Goal: Communication & Community: Answer question/provide support

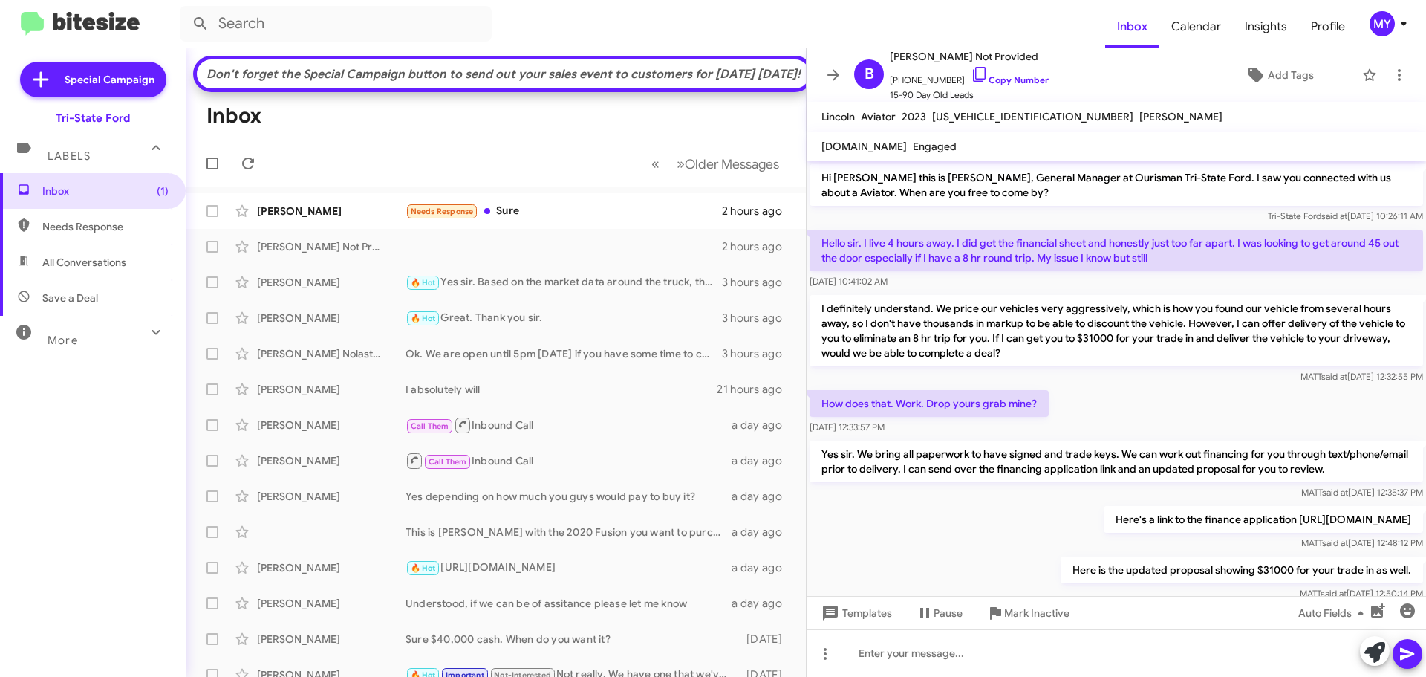
scroll to position [261, 0]
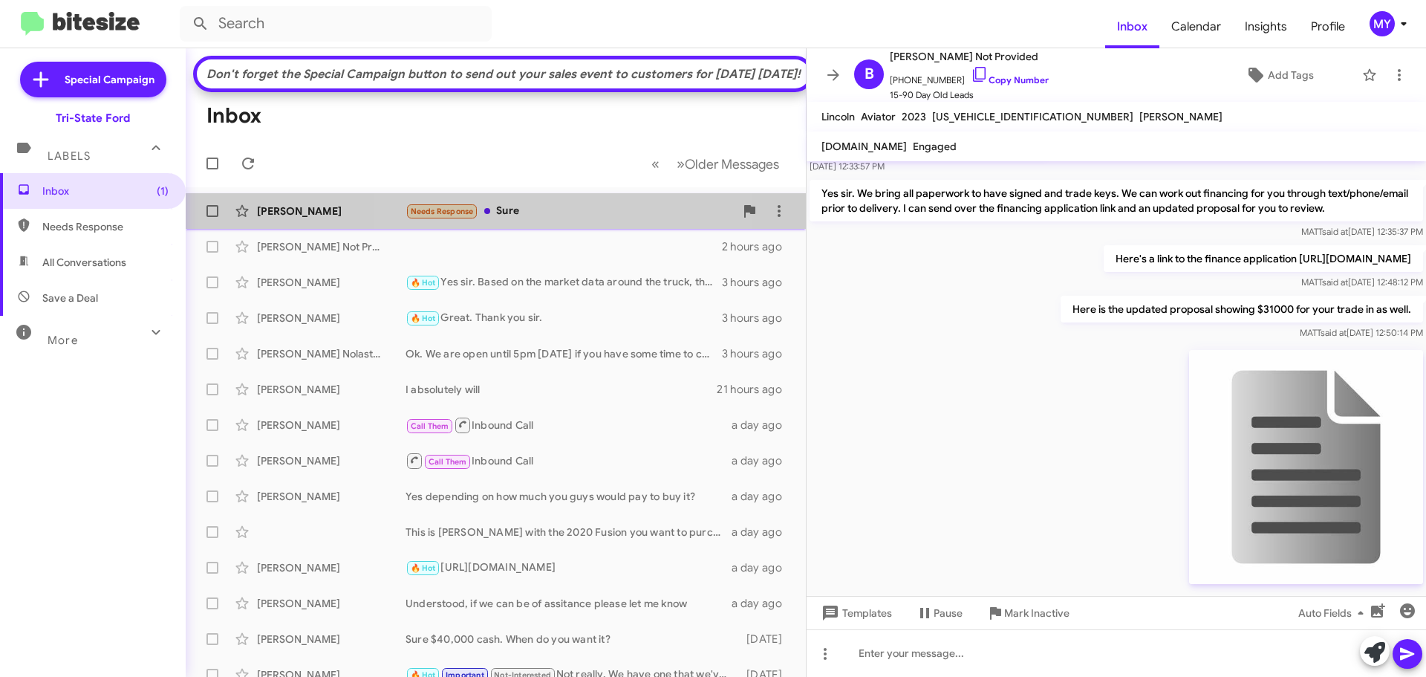
click at [547, 220] on div "Needs Response Sure" at bounding box center [570, 211] width 329 height 17
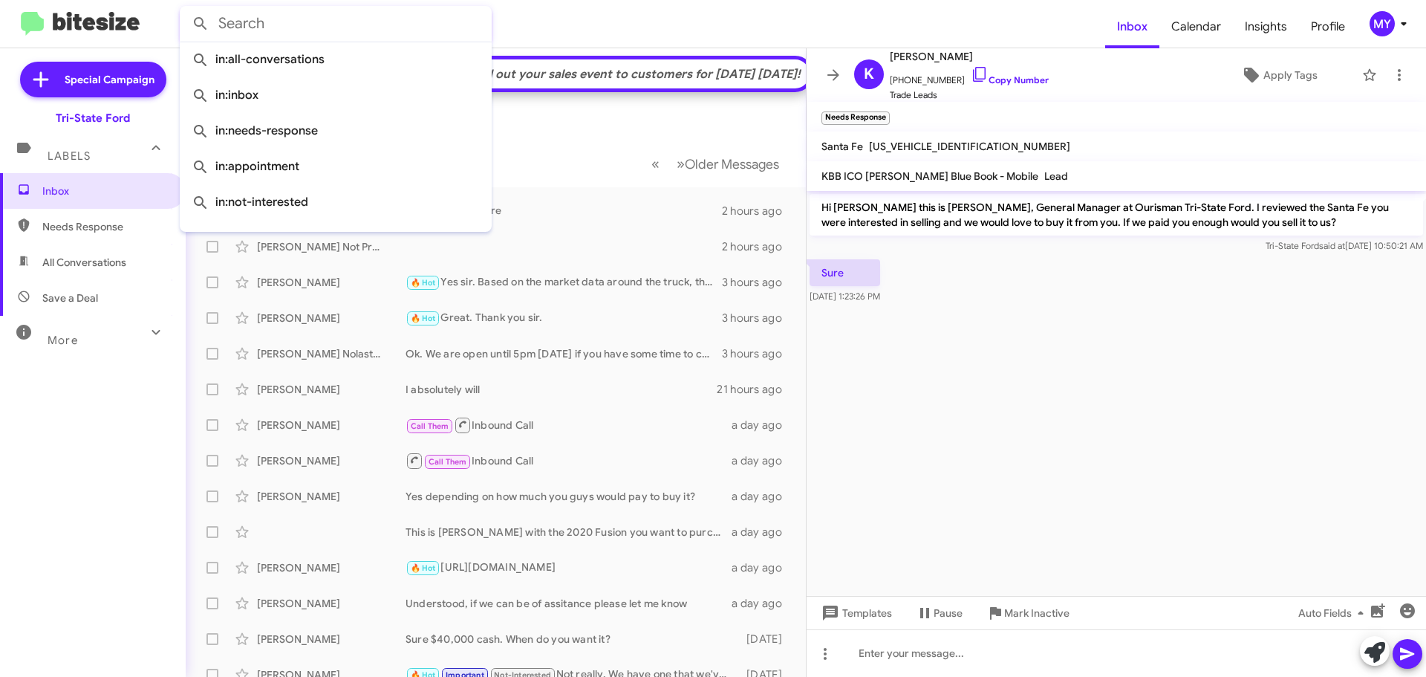
click at [305, 30] on input "text" at bounding box center [336, 24] width 312 height 36
paste input "[PHONE_NUMBER]"
type input "[PHONE_NUMBER]"
click at [186, 9] on button at bounding box center [201, 24] width 30 height 30
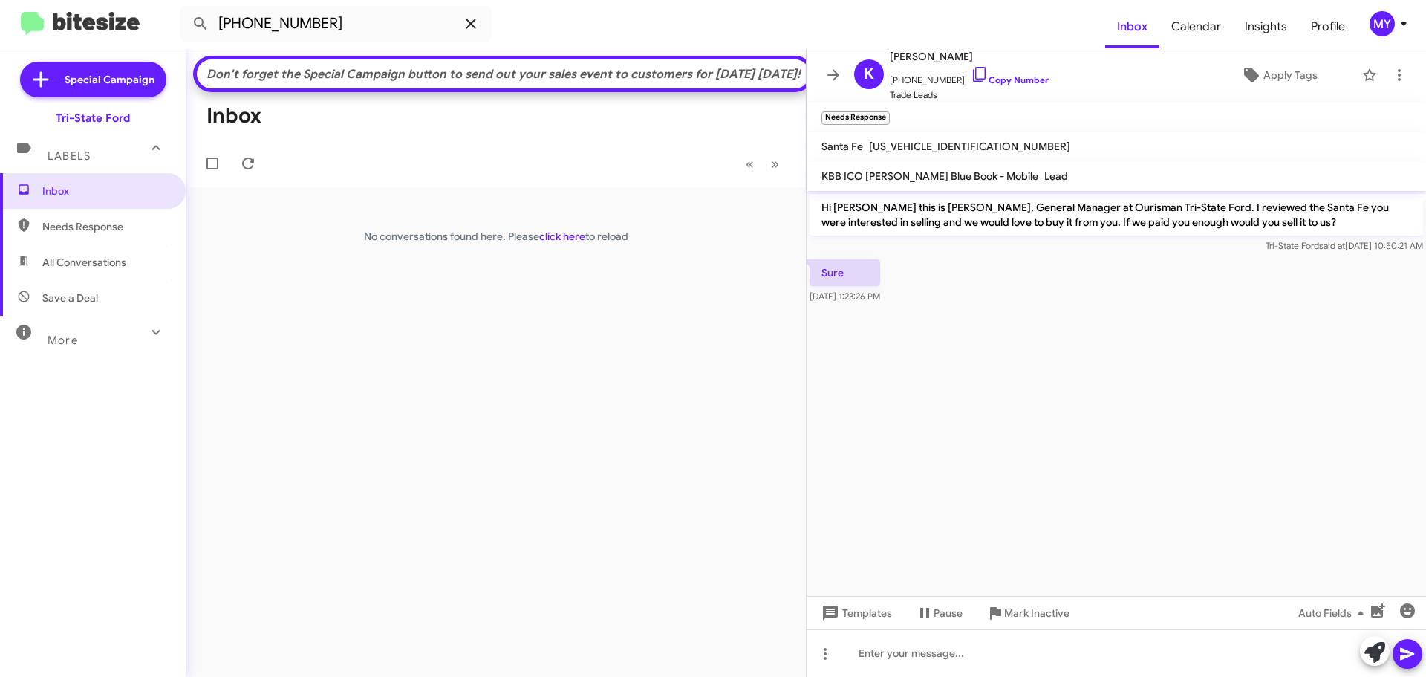
click at [475, 21] on icon at bounding box center [471, 24] width 10 height 10
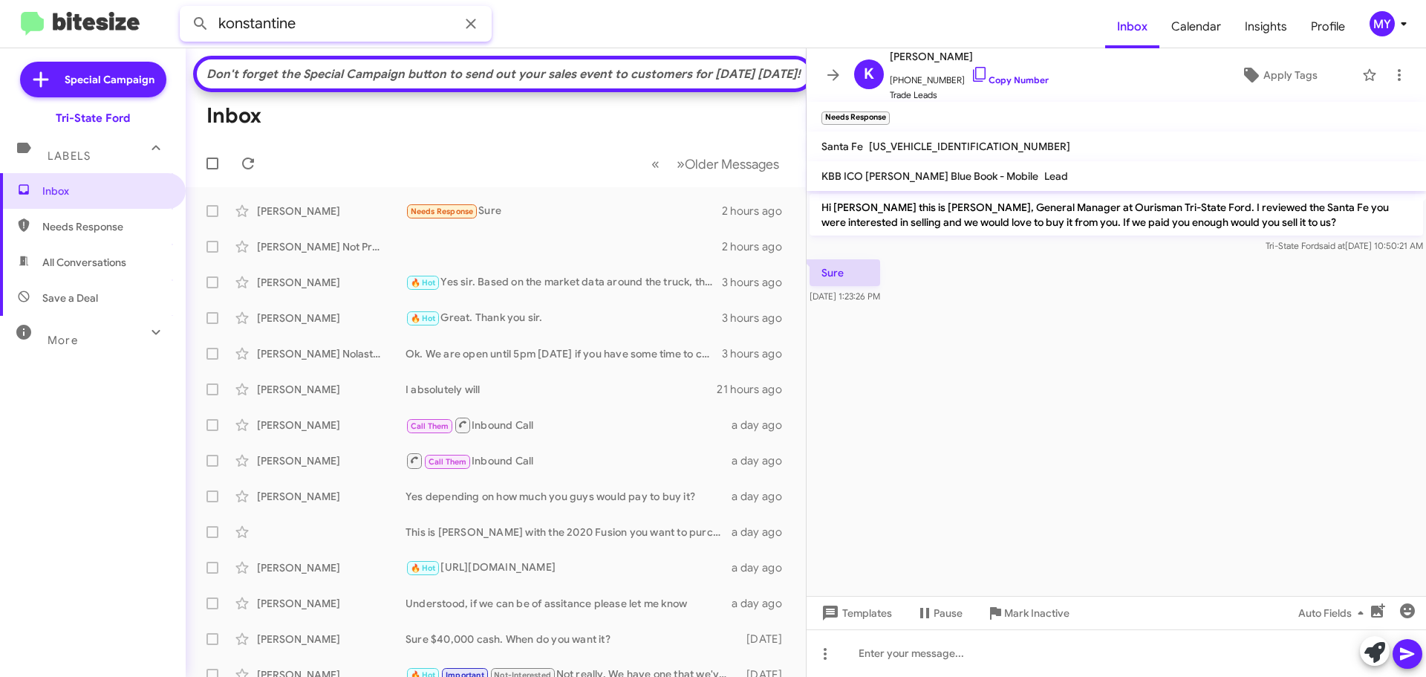
type input "konstantine"
click at [186, 9] on button at bounding box center [201, 24] width 30 height 30
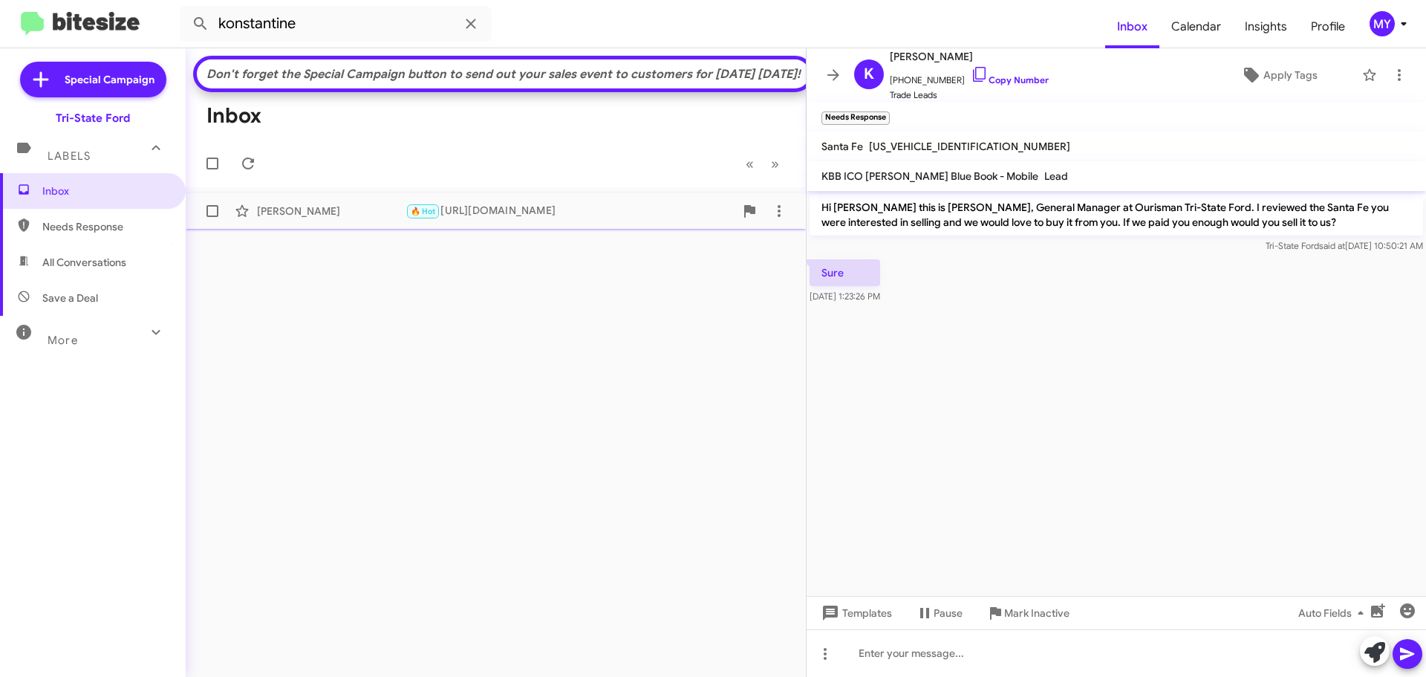
click at [528, 220] on div "🔥 Hot [URL][DOMAIN_NAME]" at bounding box center [570, 211] width 329 height 17
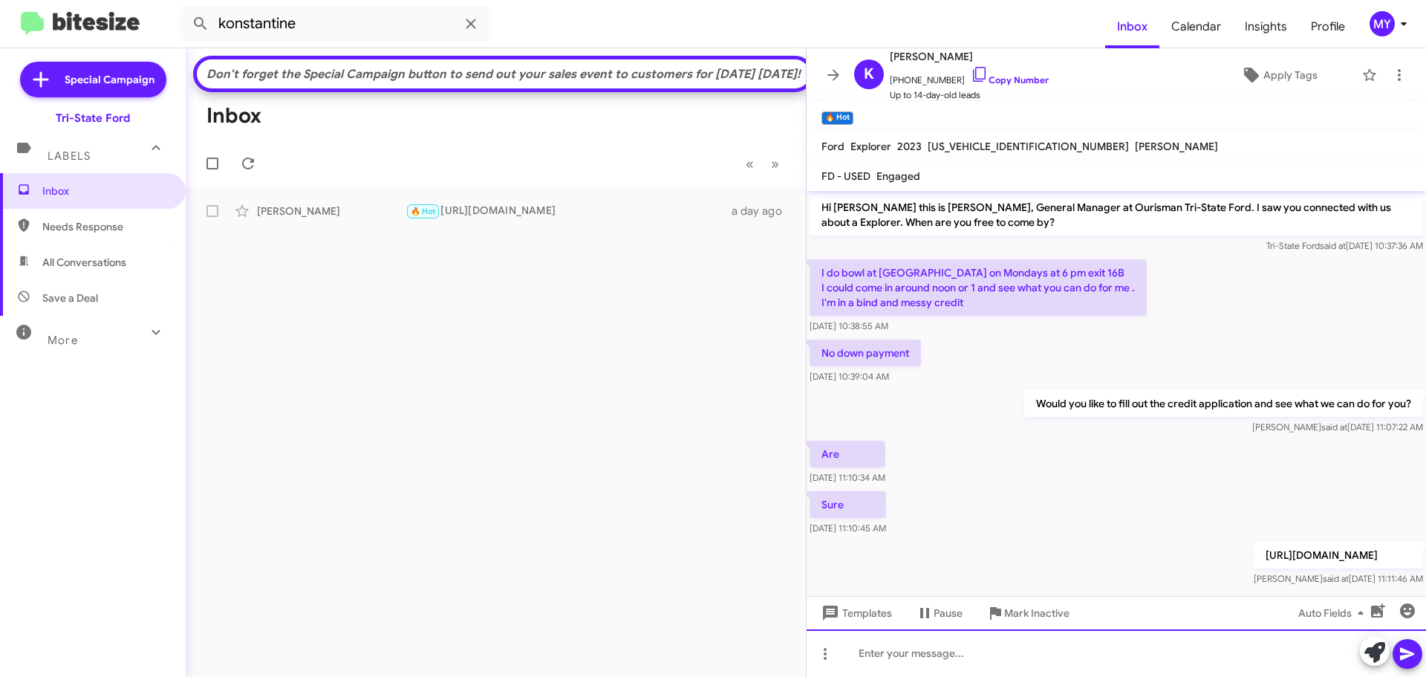
click at [1056, 659] on div at bounding box center [1117, 653] width 620 height 48
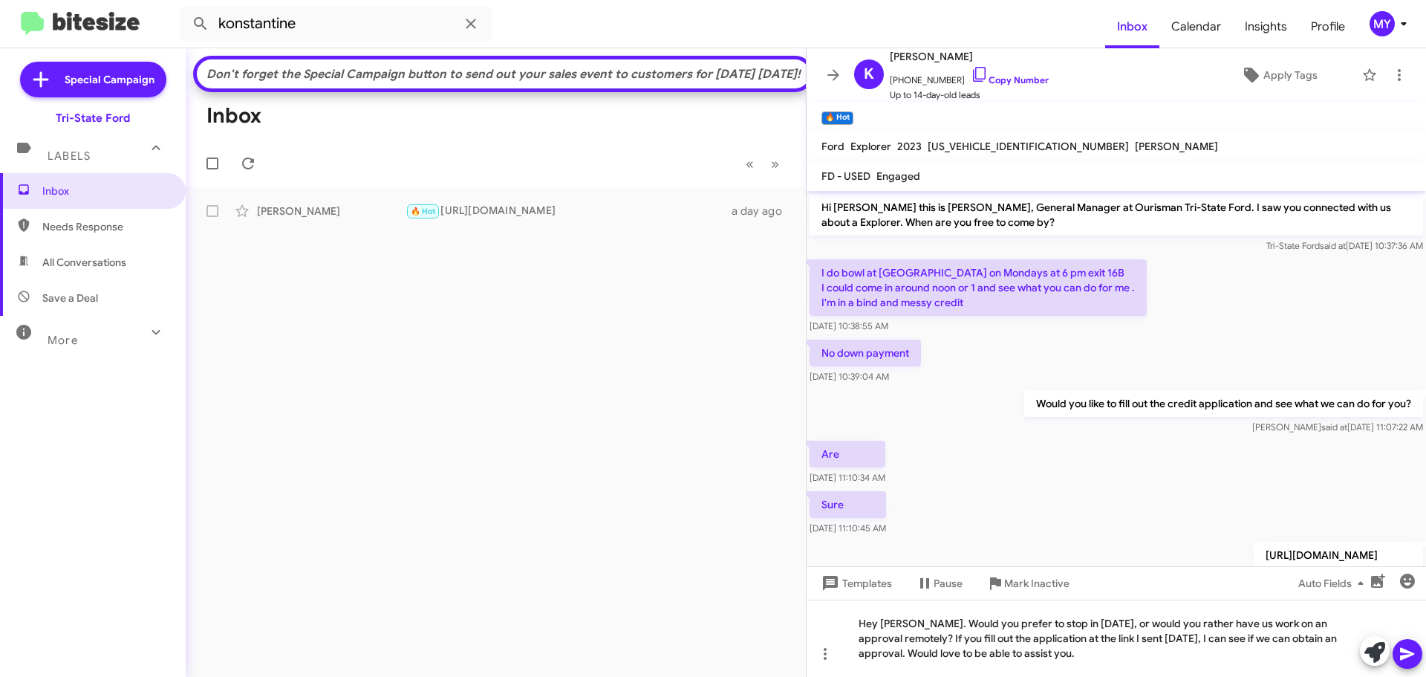
click at [1403, 647] on icon at bounding box center [1408, 654] width 18 height 18
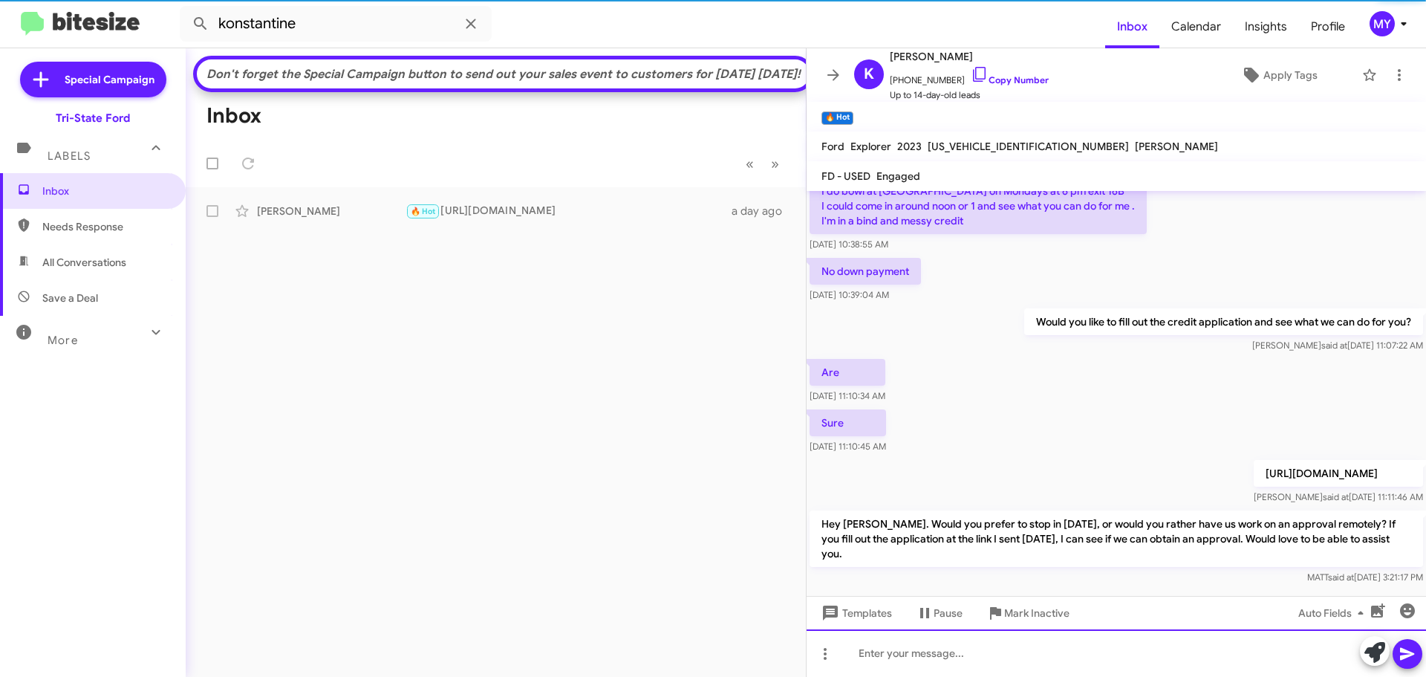
scroll to position [103, 0]
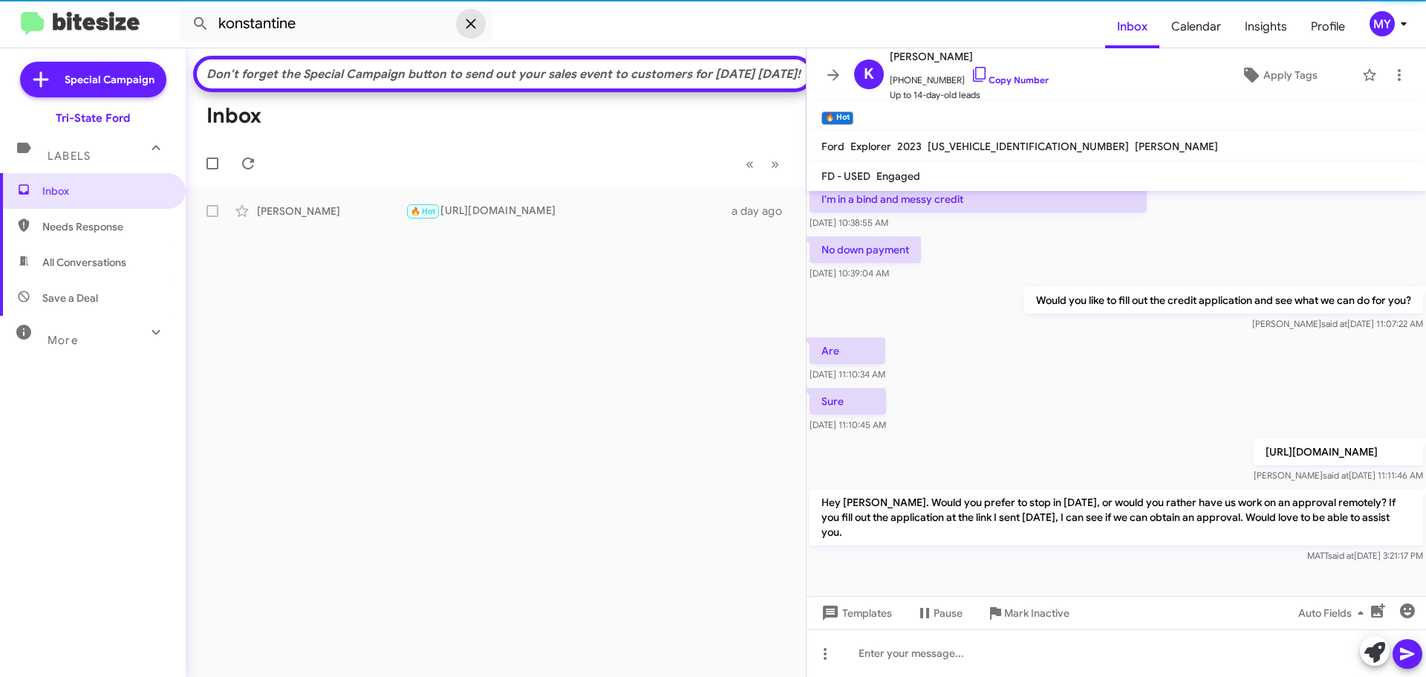
click at [472, 24] on icon at bounding box center [471, 24] width 10 height 10
